Goal: Answer question/provide support: Answer question/provide support

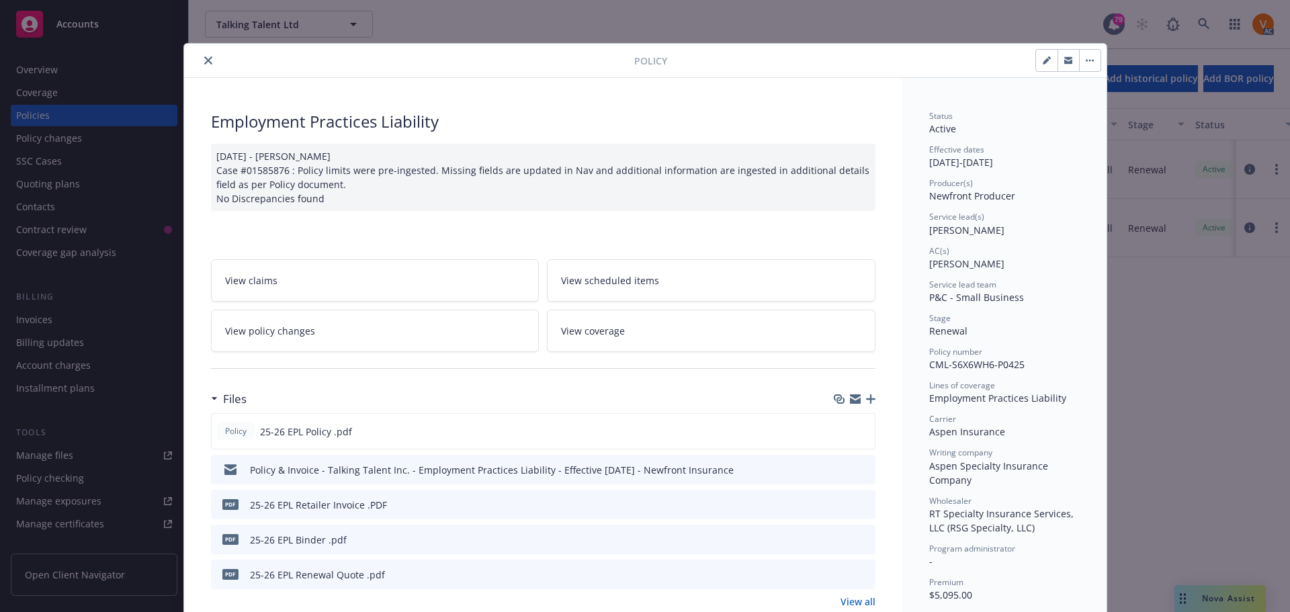
click at [1184, 496] on div "Policy Employment Practices Liability [DATE] - [PERSON_NAME] Case #01585876 : P…" at bounding box center [645, 306] width 1290 height 612
click at [204, 56] on icon "close" at bounding box center [208, 60] width 8 height 8
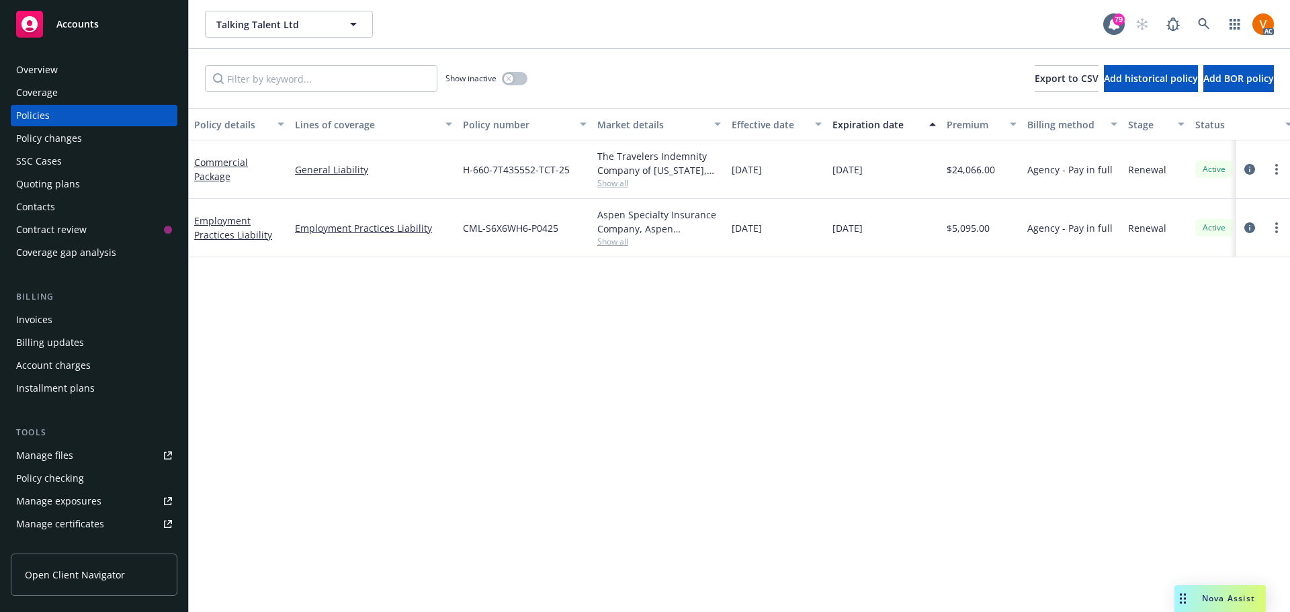
click at [1185, 600] on icon "Drag to move" at bounding box center [1182, 598] width 6 height 11
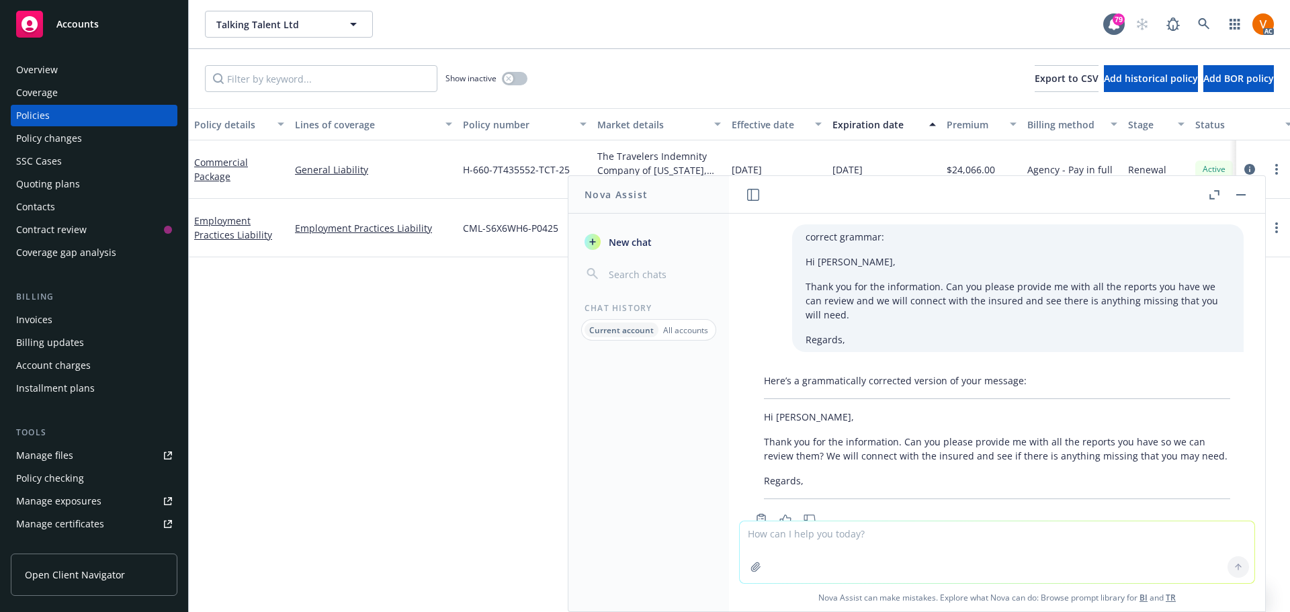
click at [995, 554] on textarea at bounding box center [996, 552] width 514 height 62
paste textarea "Lorem Ipsu, D si ame consectet adipis elitseddoe temporin ut labore etd magn al…"
type textarea "loremip dolorsi: Ametc Adip, E se doe temporinc utlabo etdolorema aliquaen ad m…"
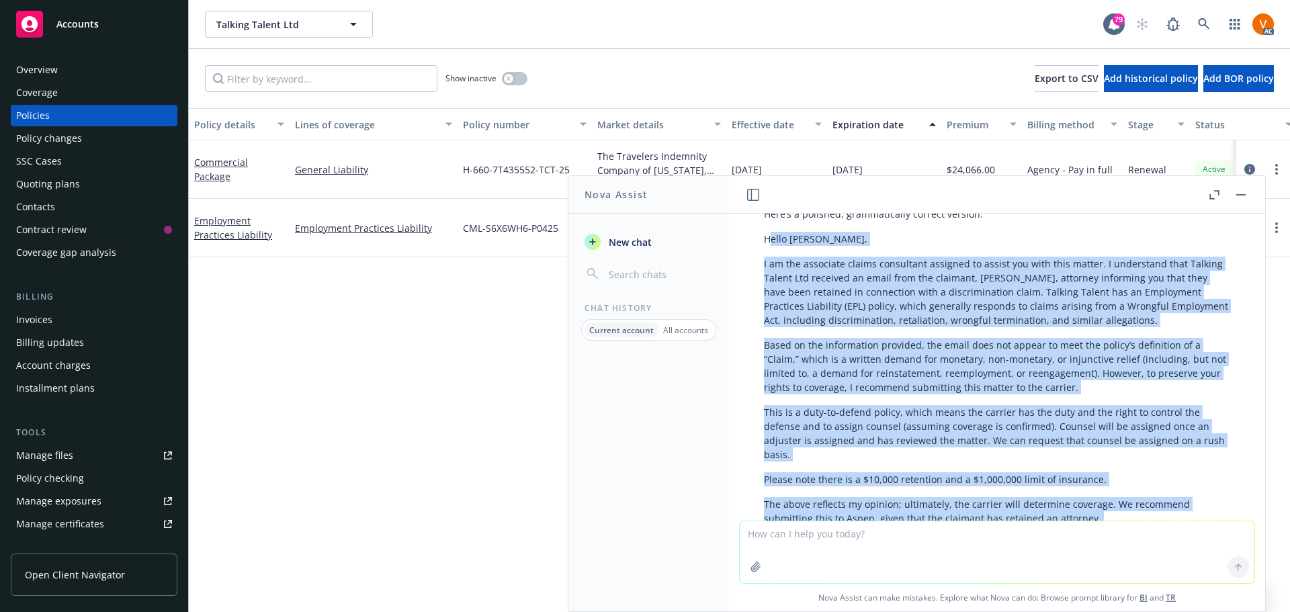
scroll to position [1265, 0]
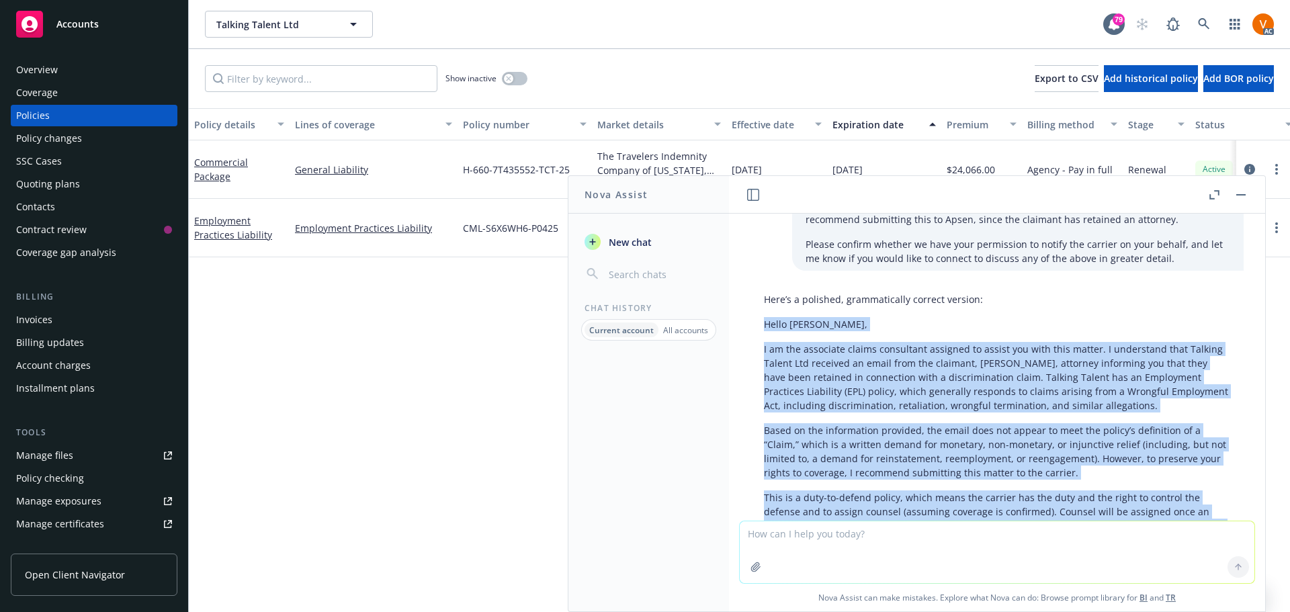
drag, startPoint x: 1093, startPoint y: 457, endPoint x: 754, endPoint y: 268, distance: 389.1
click at [754, 287] on div "Here’s a polished, grammatically correct version: Hello [PERSON_NAME], I am the…" at bounding box center [996, 471] width 493 height 368
copy div "Lorem Ipsu, D si ame consectet adipis elitseddoe temporin ut labore etd magn al…"
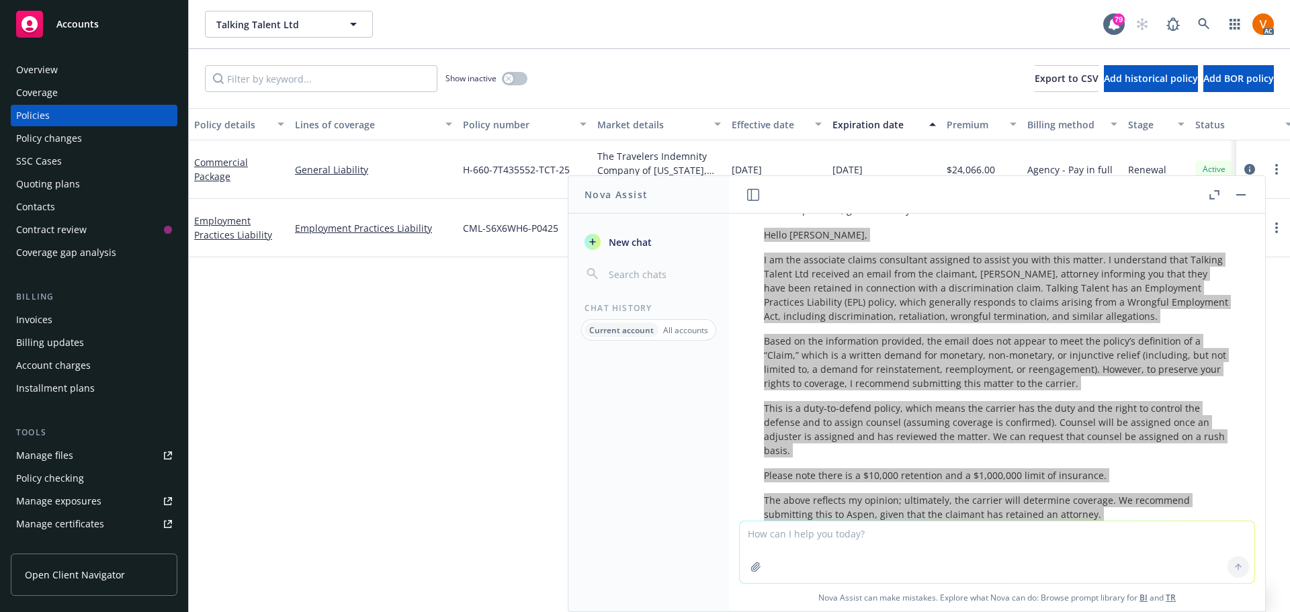
scroll to position [1390, 0]
